Goal: Information Seeking & Learning: Learn about a topic

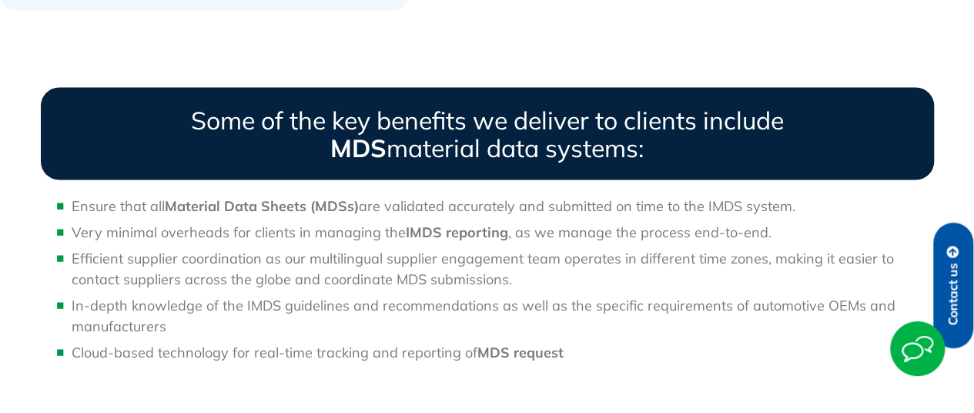
scroll to position [152, 0]
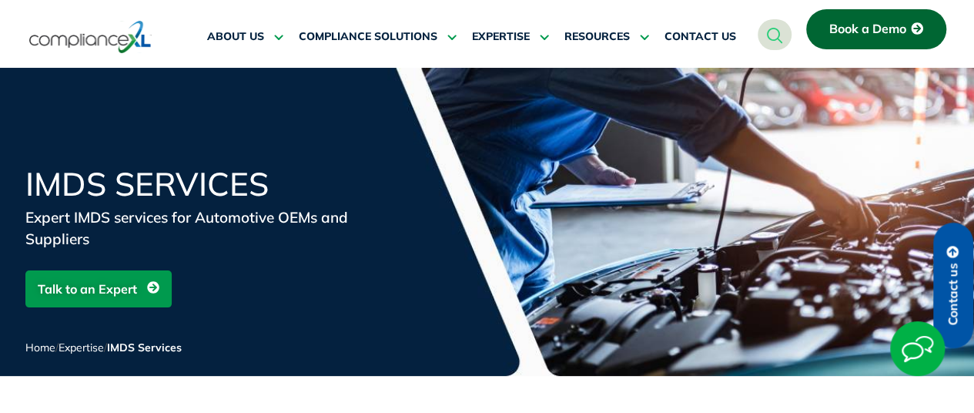
scroll to position [1911, 0]
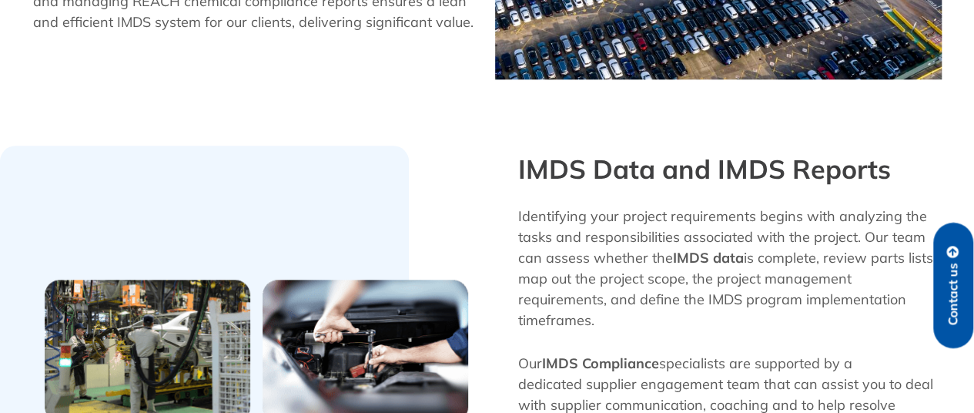
scroll to position [72, 0]
